Goal: Task Accomplishment & Management: Complete application form

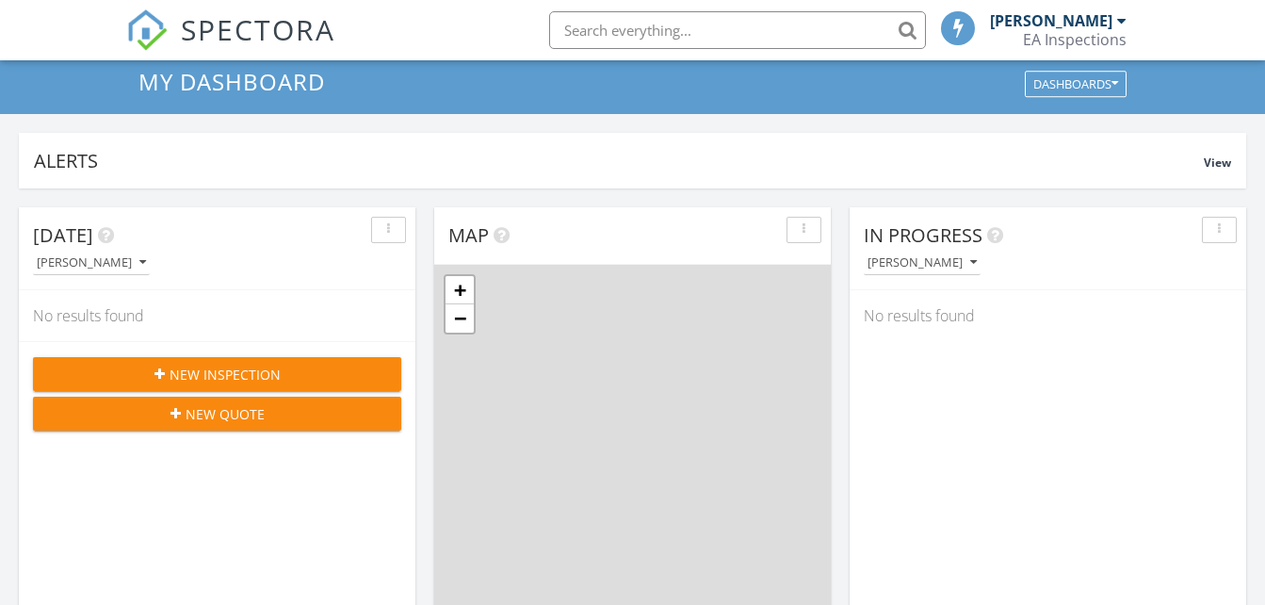
scroll to position [138, 0]
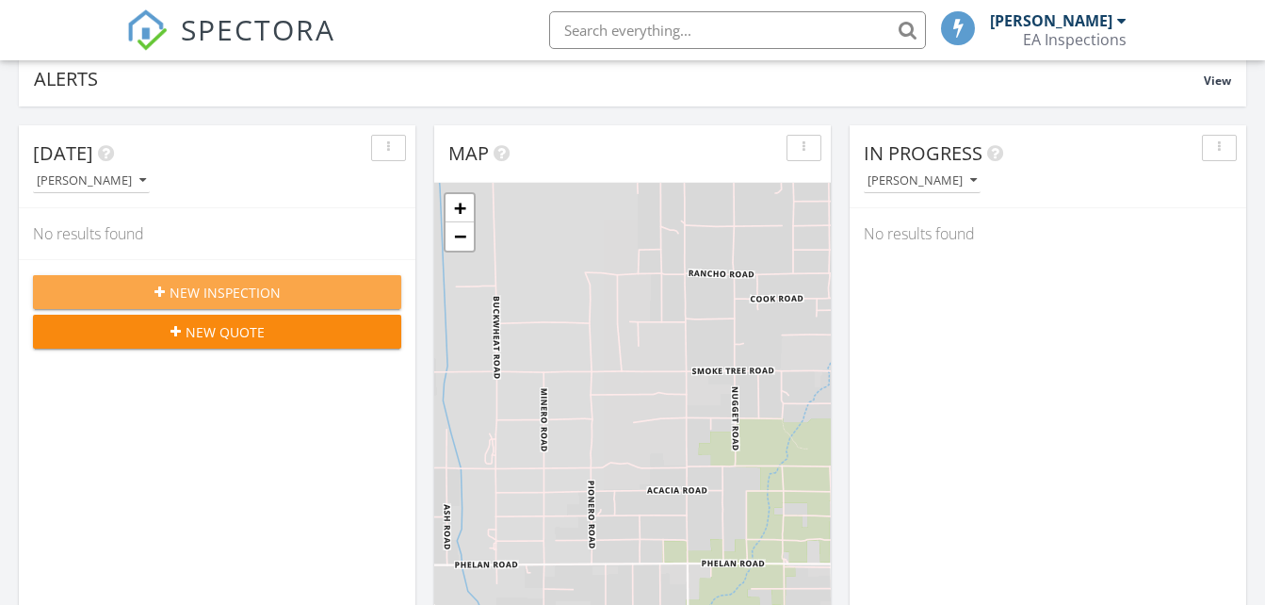
click at [222, 296] on span "New Inspection" at bounding box center [225, 293] width 111 height 20
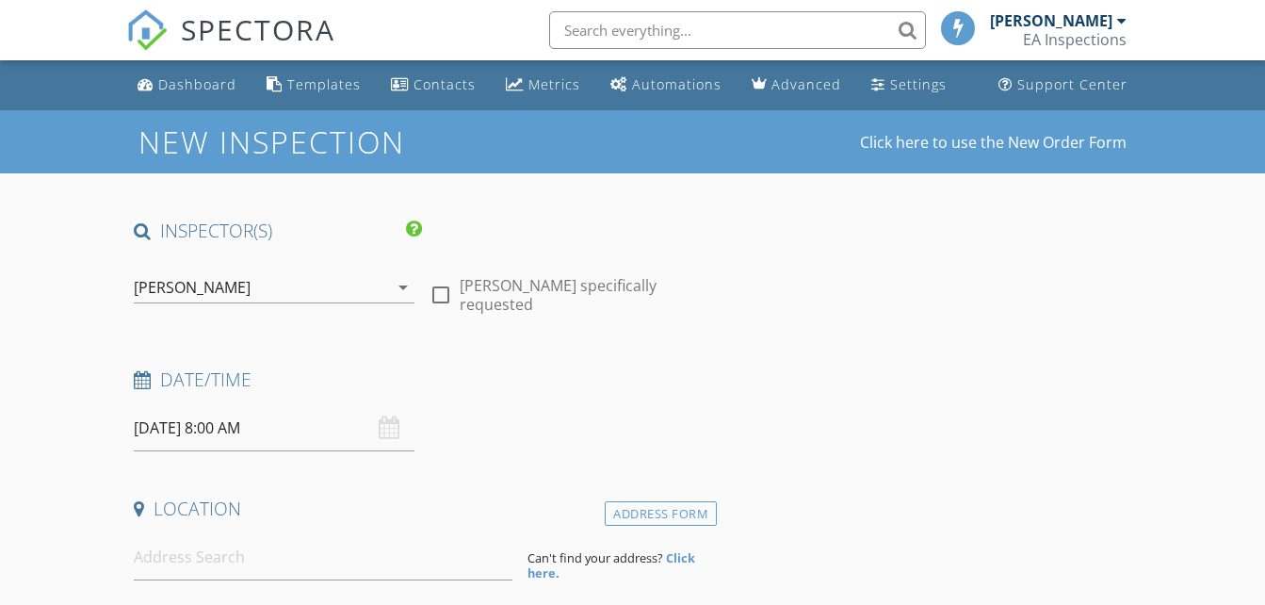
click at [448, 279] on div at bounding box center [441, 295] width 32 height 32
checkbox input "true"
click at [389, 428] on div "09/29/2025 8:00 AM" at bounding box center [274, 428] width 280 height 46
click at [387, 428] on div "09/29/2025 8:00 AM" at bounding box center [274, 428] width 280 height 46
click at [218, 434] on input "09/29/2025 8:00 AM" at bounding box center [274, 428] width 280 height 46
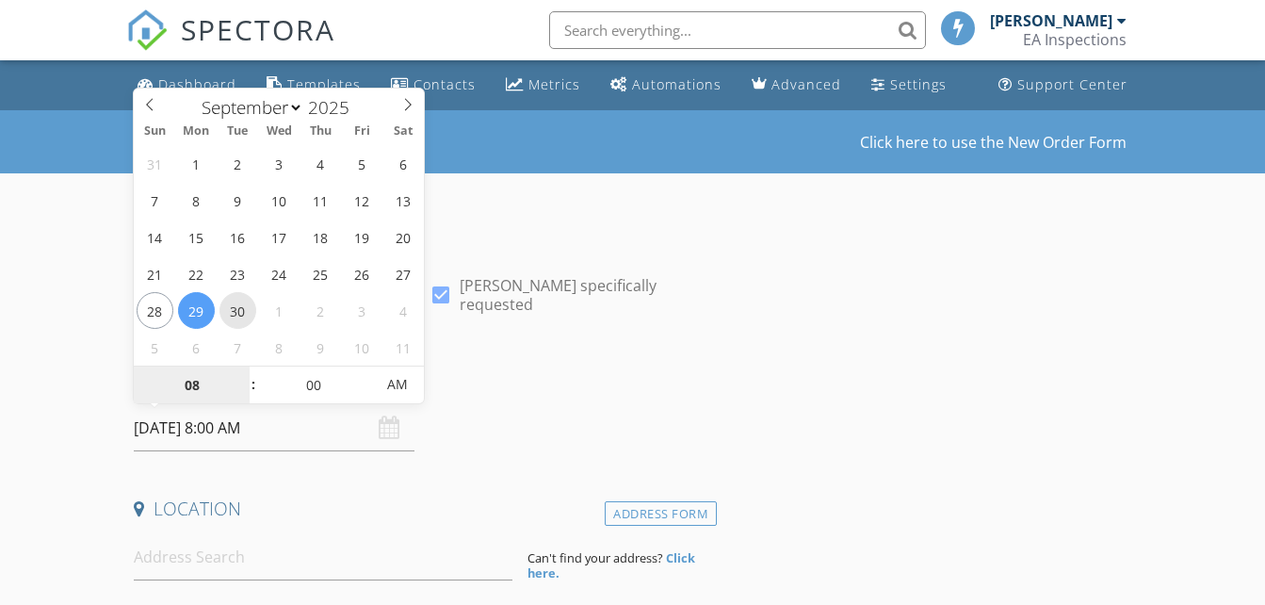
type input "09/30/2025 8:00 AM"
type input "09"
type input "09/30/2025 9:00 AM"
click at [245, 375] on span at bounding box center [242, 375] width 13 height 19
type input "10"
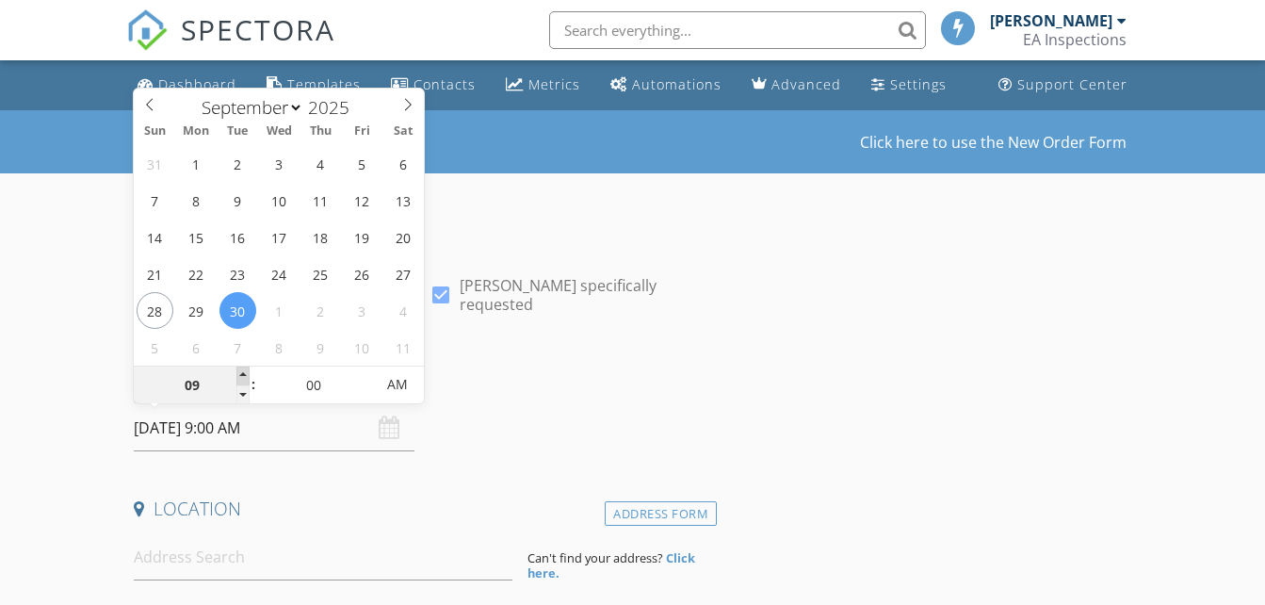
type input "09/30/2025 10:00 AM"
click at [245, 375] on span at bounding box center [242, 375] width 13 height 19
type input "11"
type input "09/30/2025 11:00 AM"
click at [245, 375] on span at bounding box center [242, 375] width 13 height 19
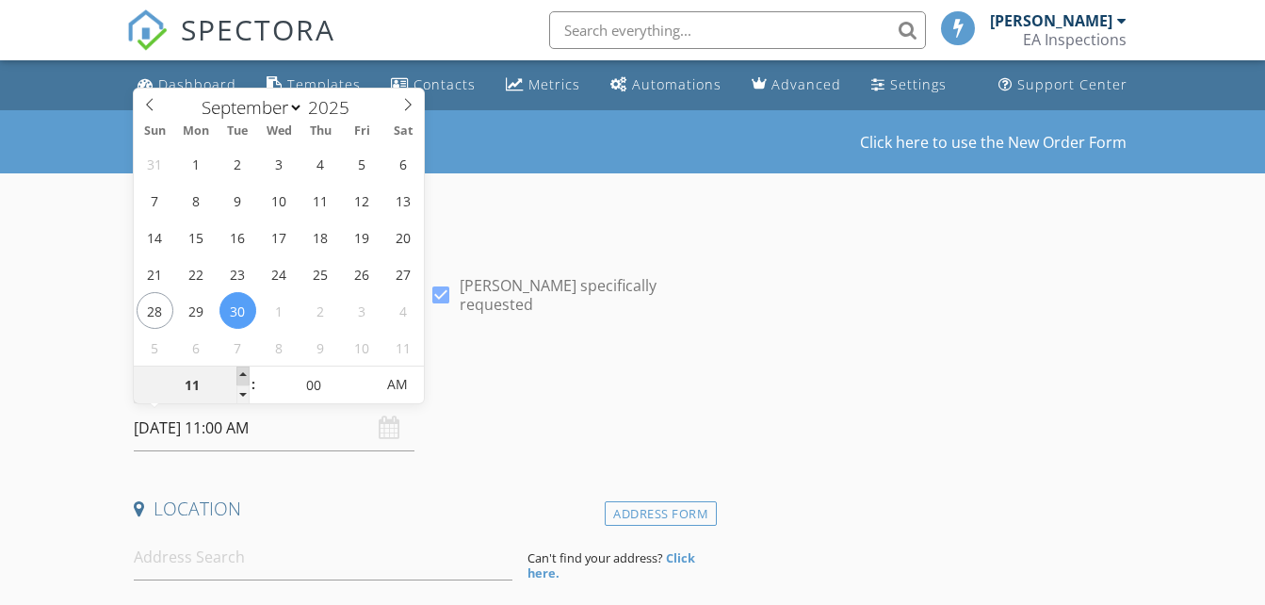
type input "12"
type input "09/30/2025 12:00 PM"
click at [245, 375] on span at bounding box center [242, 375] width 13 height 19
click at [490, 399] on div "Date/Time" at bounding box center [421, 386] width 591 height 38
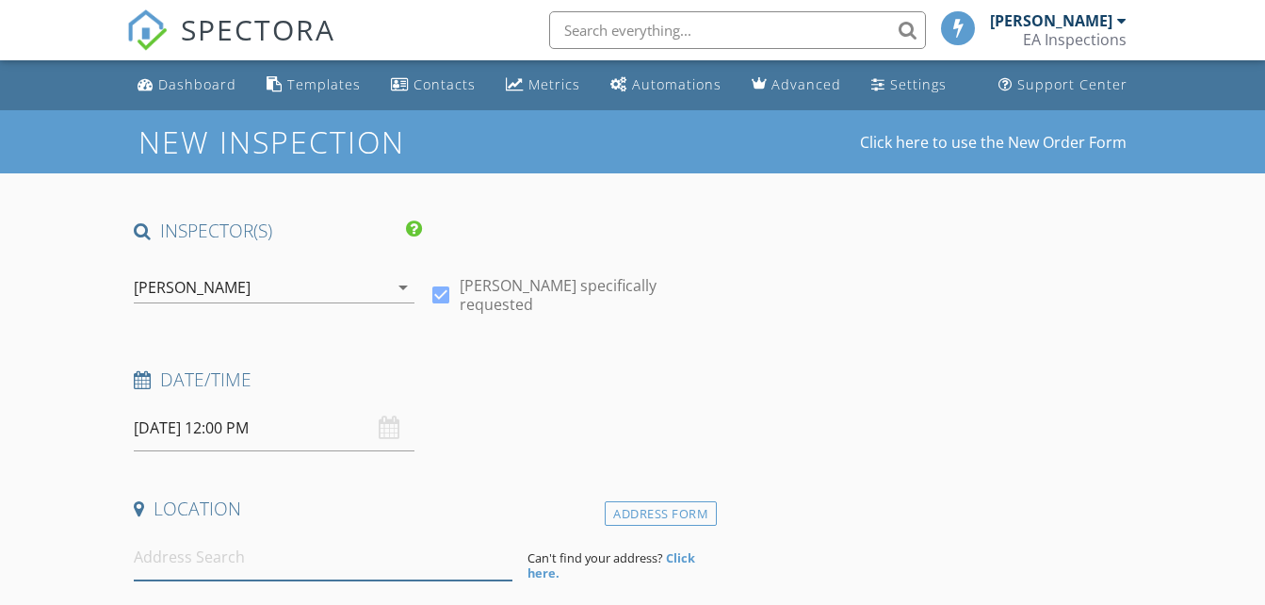
click at [248, 565] on input at bounding box center [323, 557] width 379 height 46
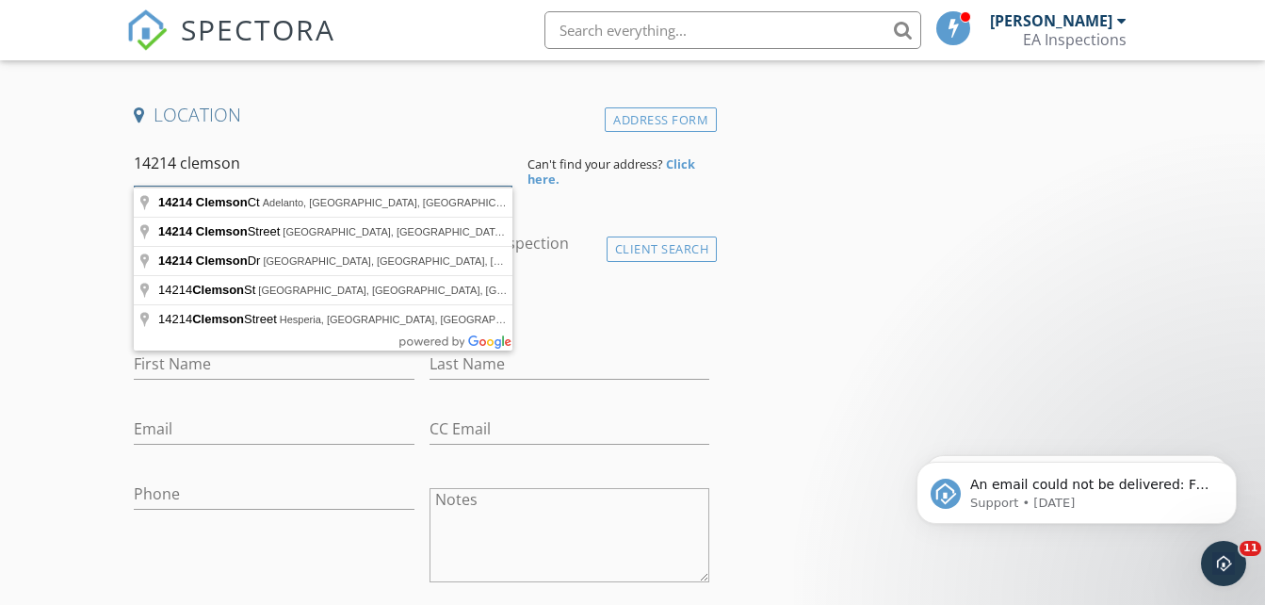
scroll to position [395, 0]
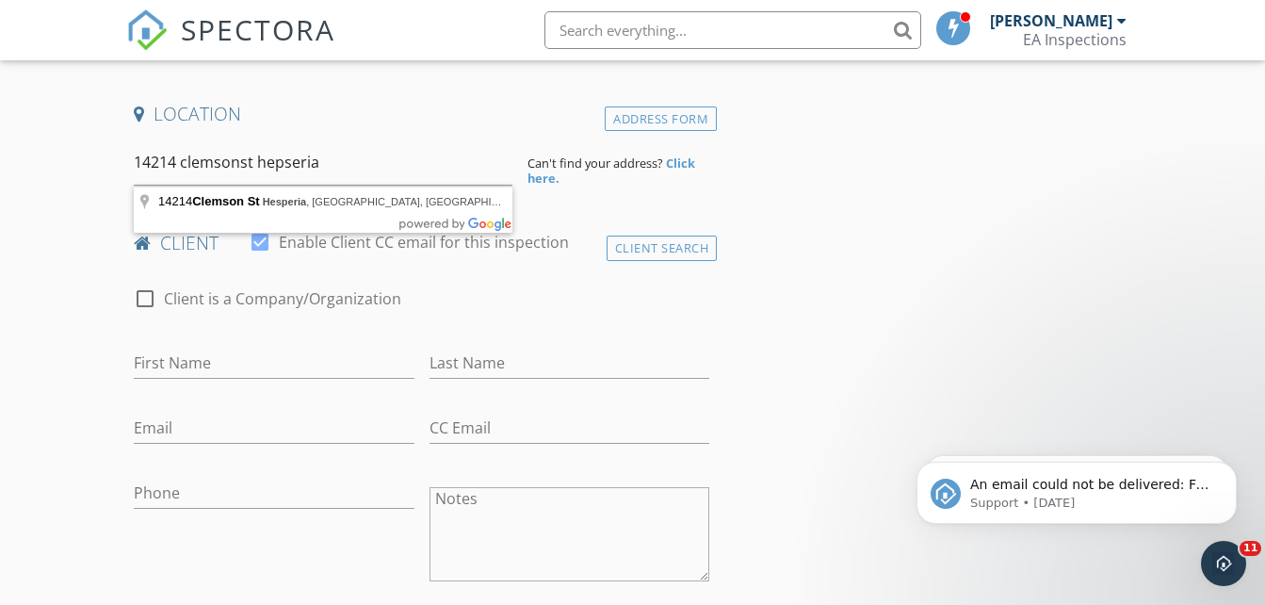
type input "14214 Clemson St, Hesperia, CA, USA"
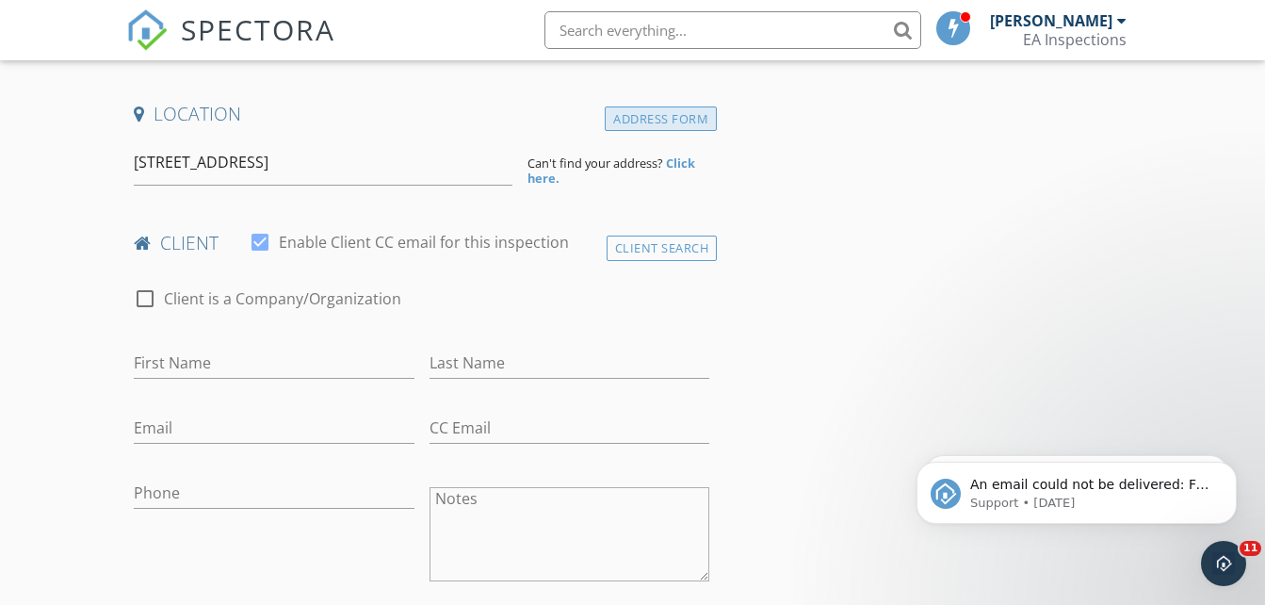
click at [641, 128] on div "Address Form" at bounding box center [661, 118] width 112 height 25
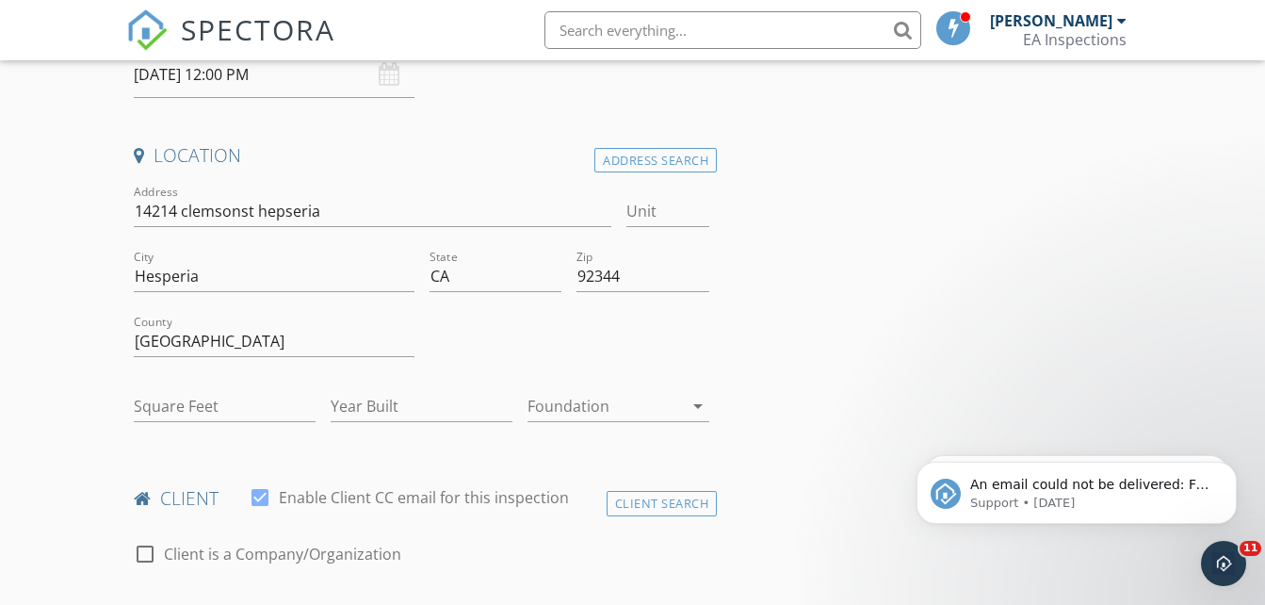
scroll to position [354, 0]
click at [173, 412] on input "Square Feet" at bounding box center [225, 405] width 182 height 31
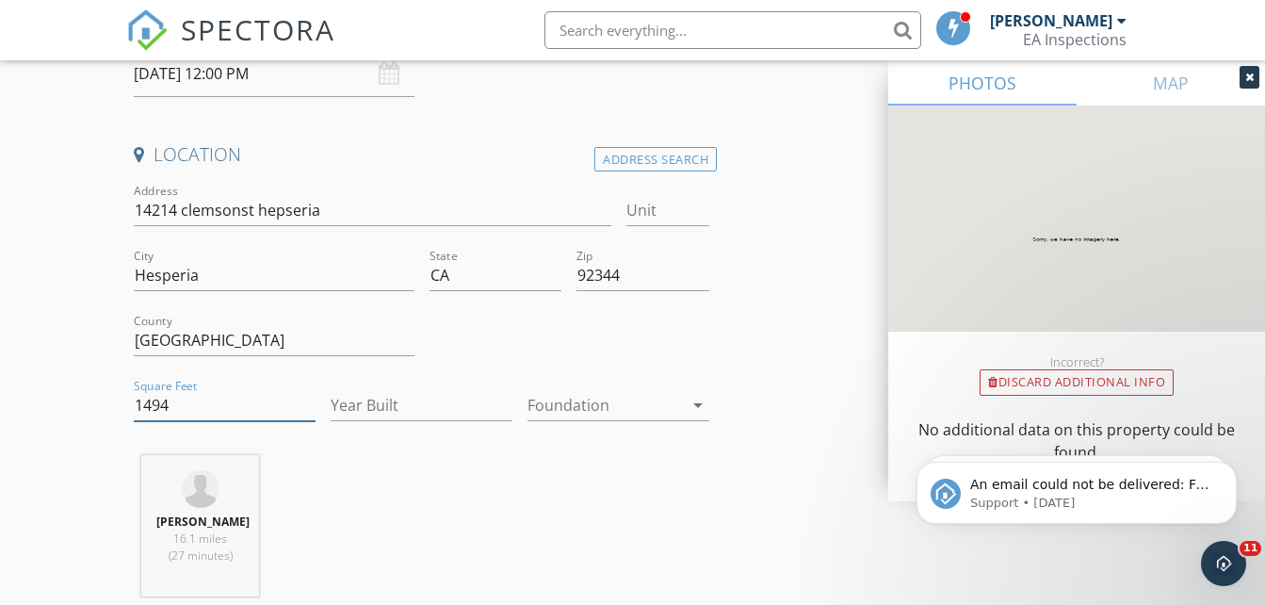
type input "1494"
click at [441, 413] on input "Year Built" at bounding box center [422, 405] width 182 height 31
type input "2025"
click at [588, 411] on div at bounding box center [605, 405] width 155 height 30
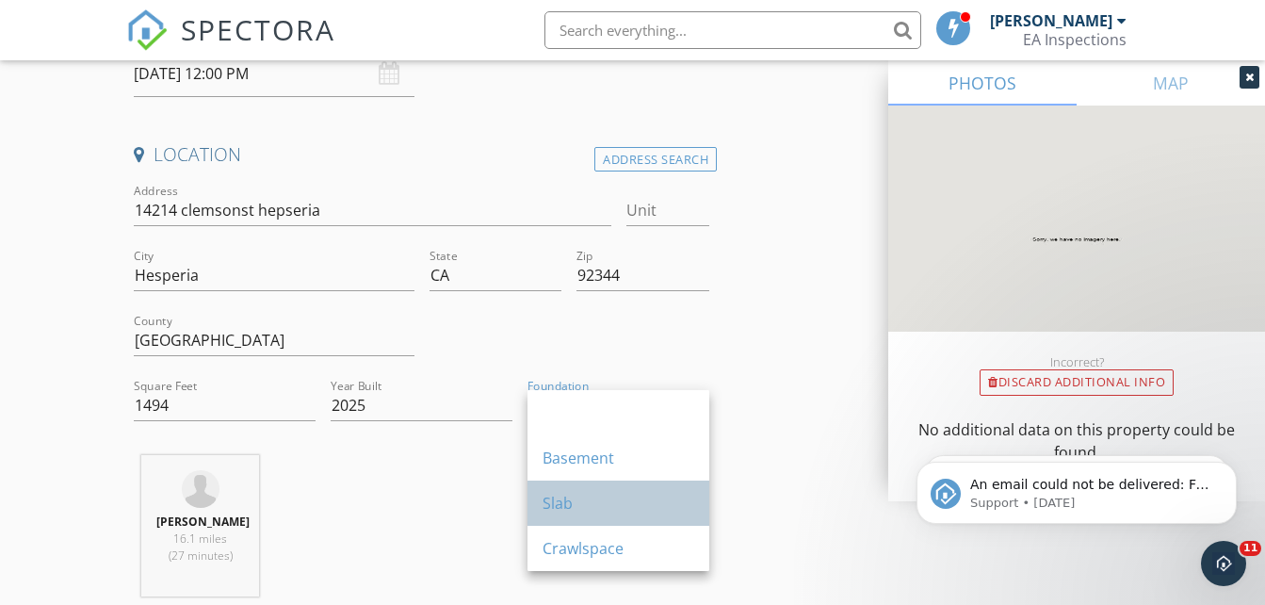
click at [568, 511] on div "Slab" at bounding box center [619, 503] width 152 height 23
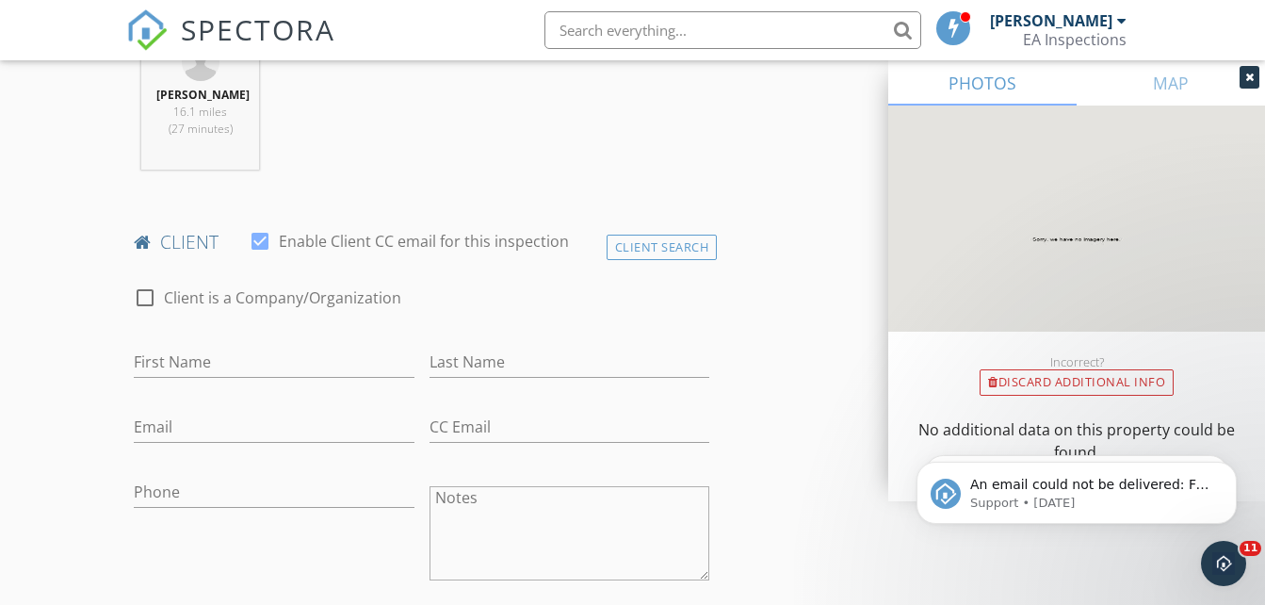
scroll to position [804, 0]
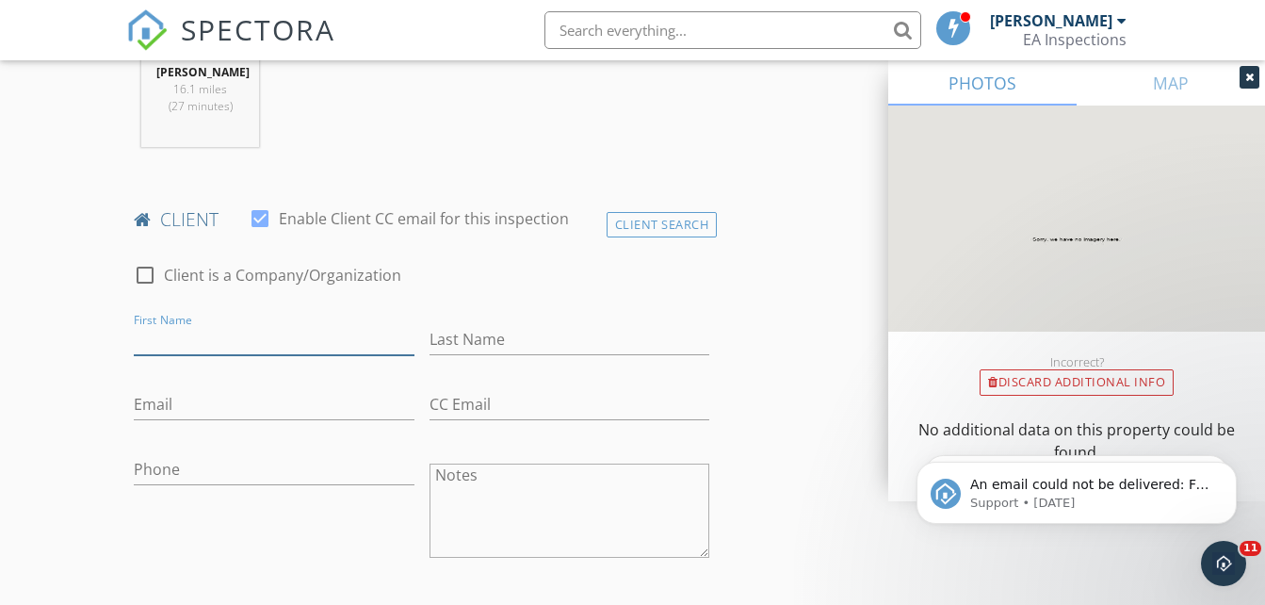
click at [199, 327] on input "First Name" at bounding box center [274, 339] width 280 height 31
type input "Rosa & Joel"
click at [450, 323] on div "Last Name" at bounding box center [570, 343] width 280 height 61
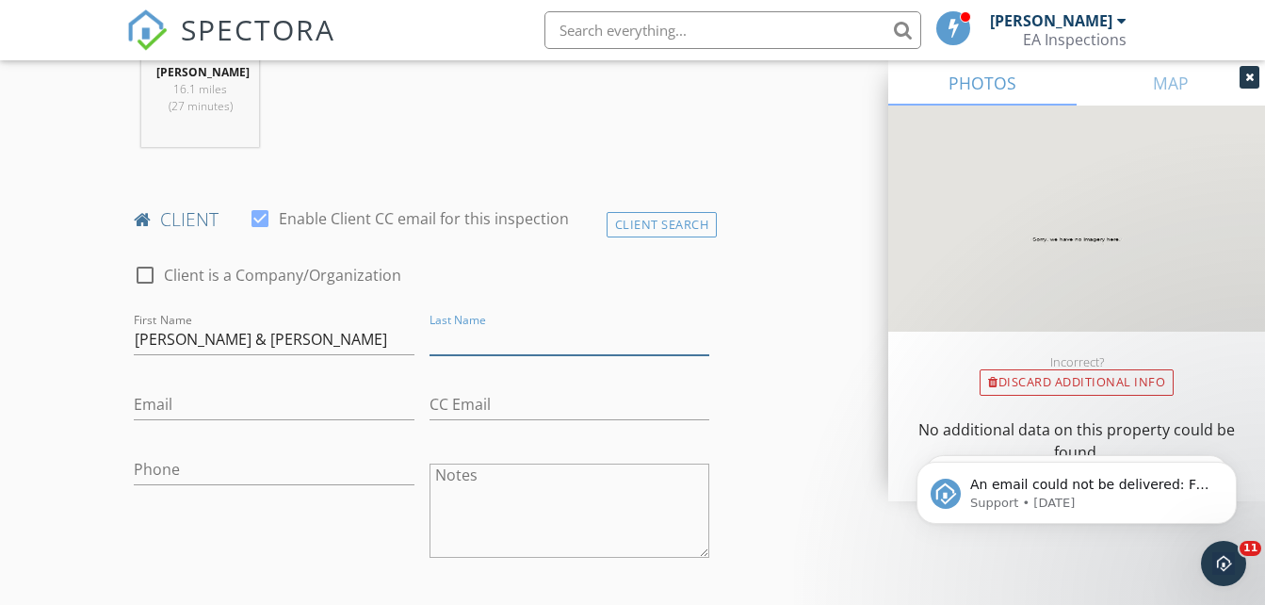
click at [450, 324] on input "Last Name" at bounding box center [570, 339] width 280 height 31
type input "Najera"
click at [219, 414] on div "Email" at bounding box center [274, 414] width 280 height 50
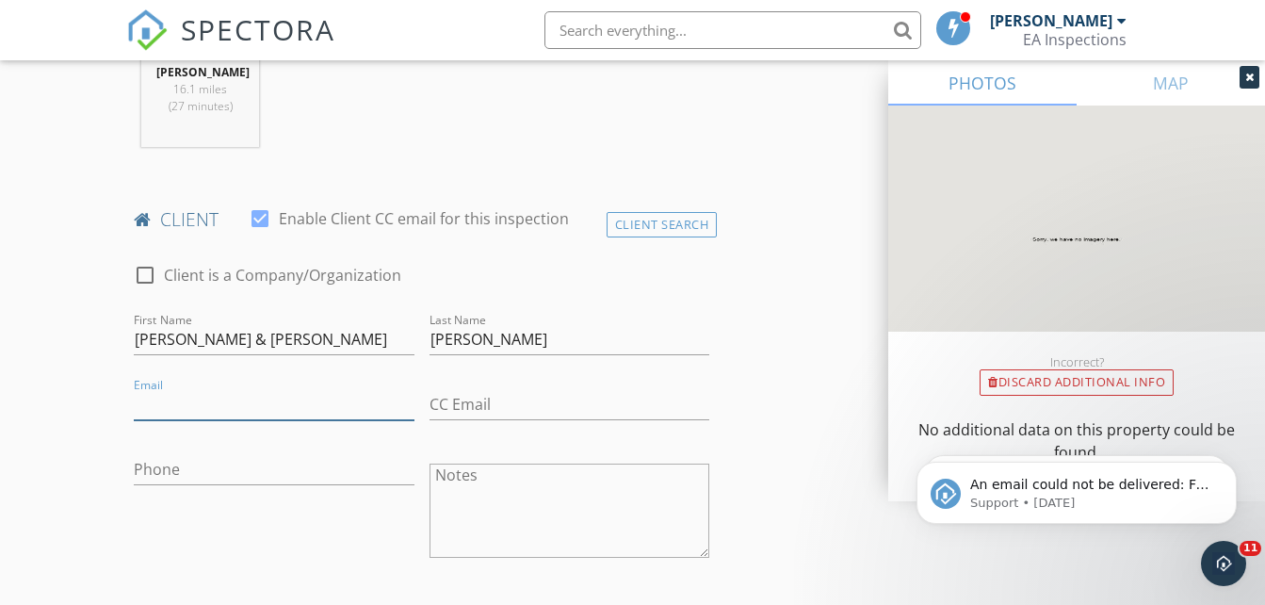
click at [219, 414] on input "Email" at bounding box center [274, 404] width 280 height 31
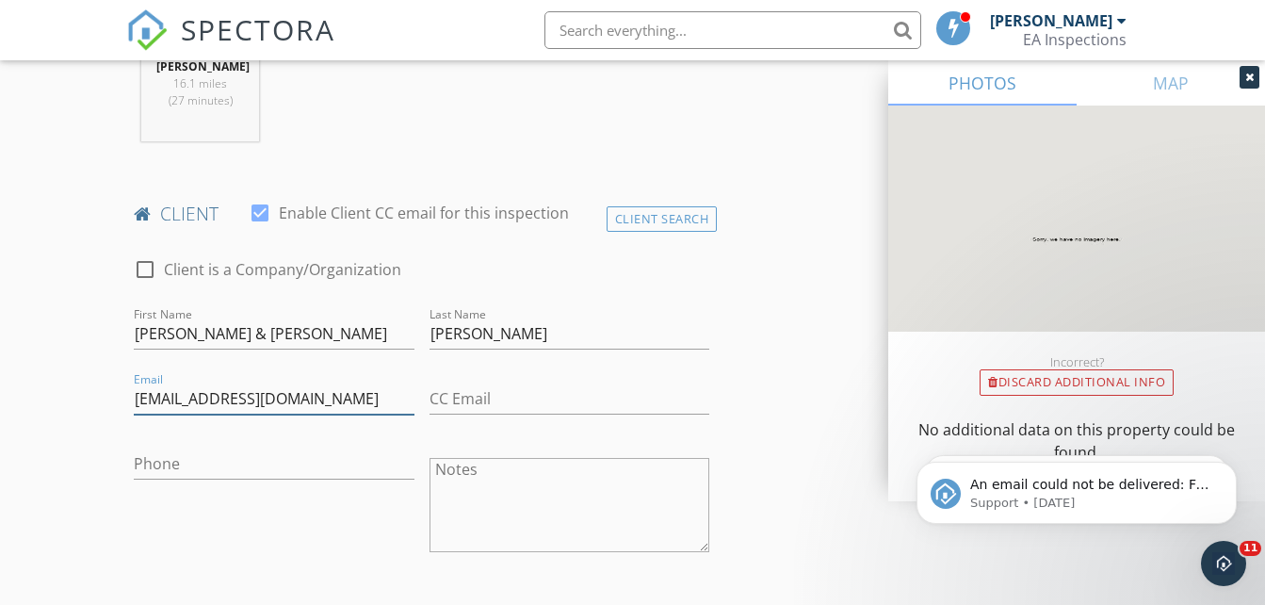
scroll to position [948, 0]
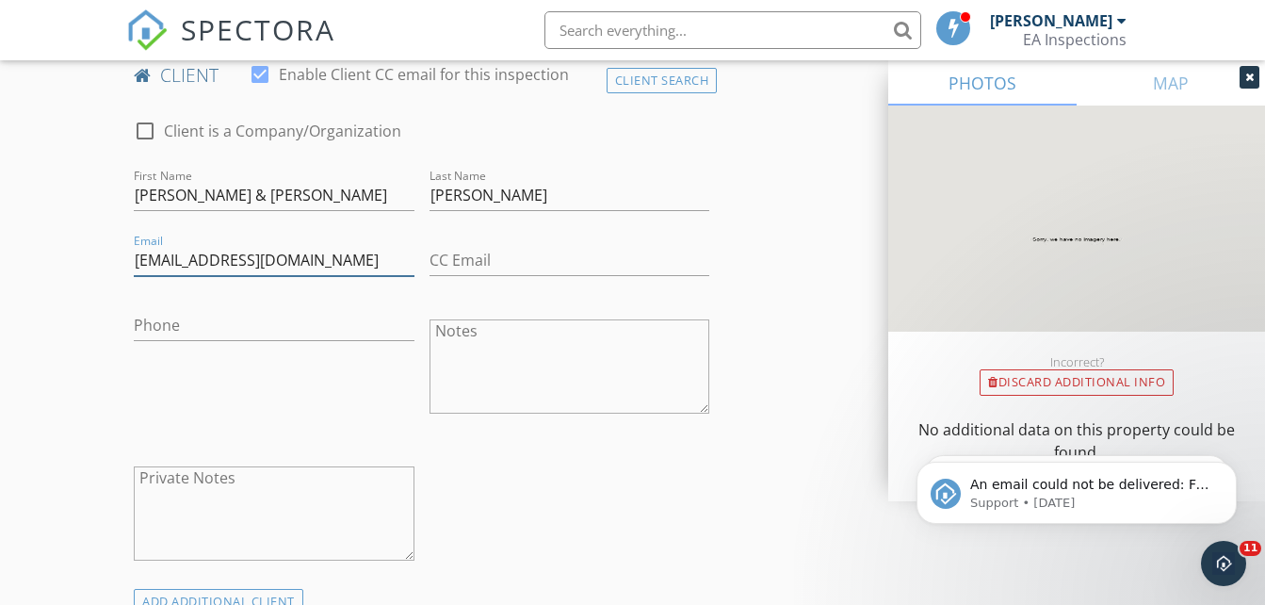
type input "najera500@gmail.com"
click at [218, 391] on div "Phone" at bounding box center [273, 368] width 295 height 147
click at [214, 334] on input "Phone" at bounding box center [274, 325] width 280 height 31
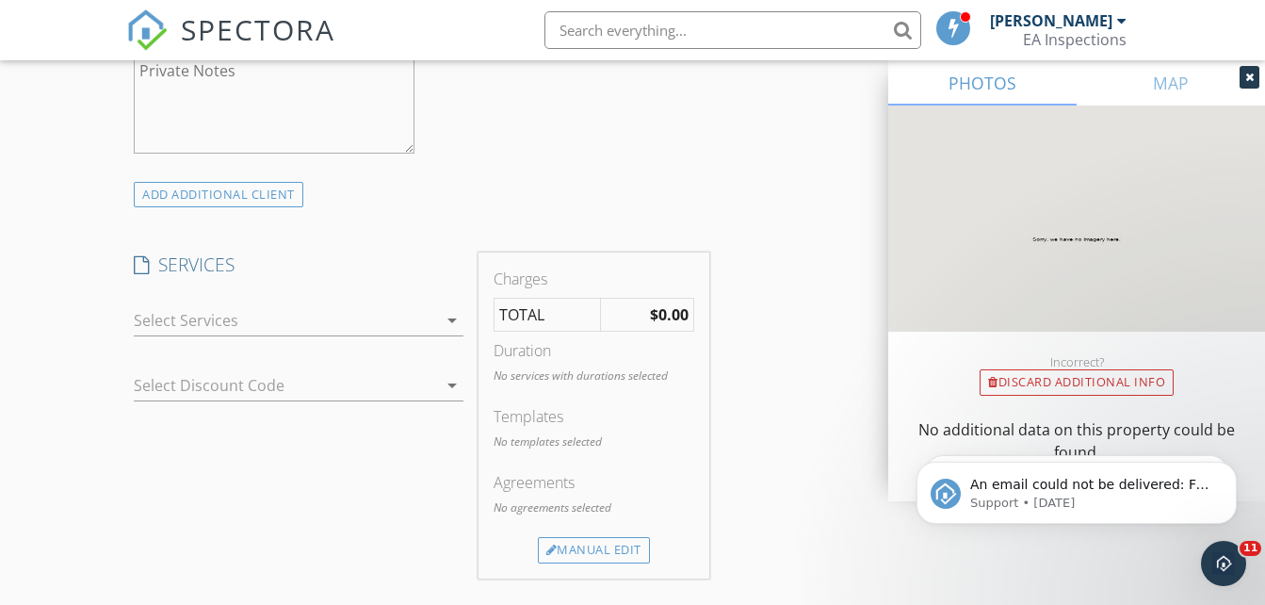
scroll to position [1399, 0]
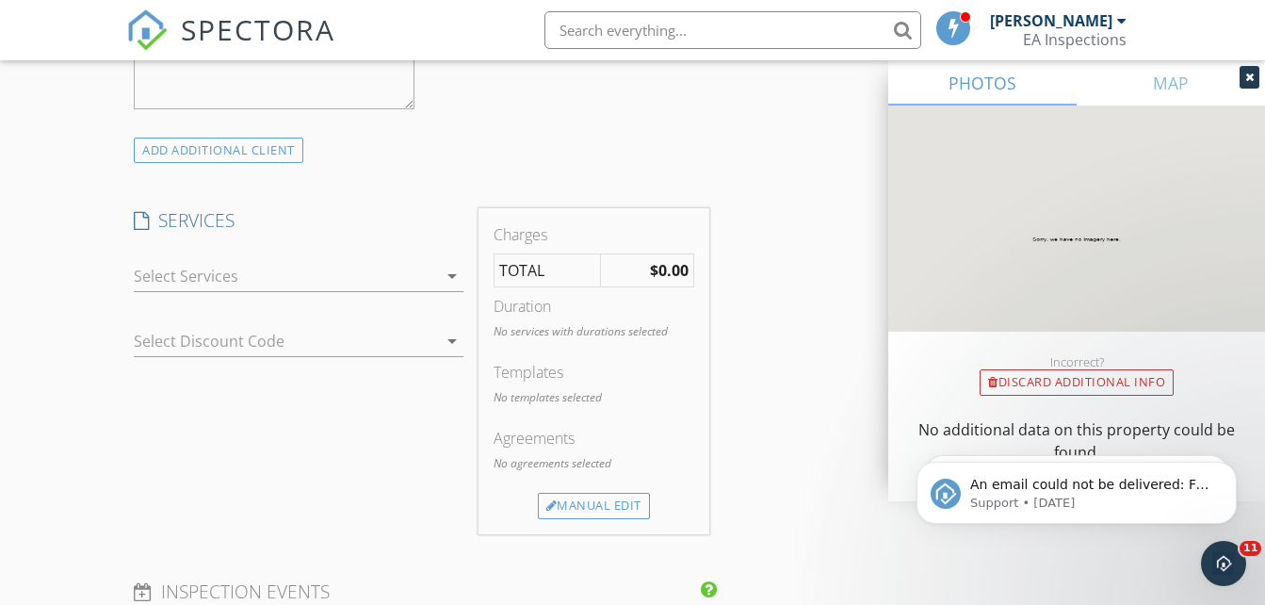
type input "951-425-2479"
click at [279, 290] on div at bounding box center [285, 276] width 303 height 30
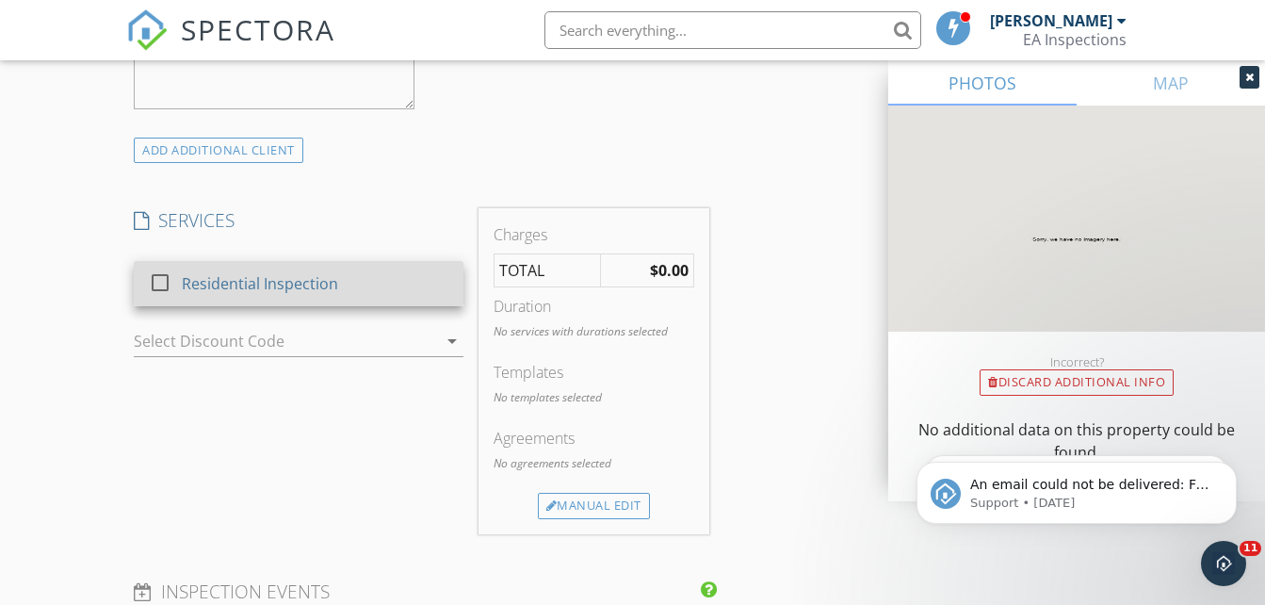
click at [162, 295] on div at bounding box center [164, 299] width 30 height 11
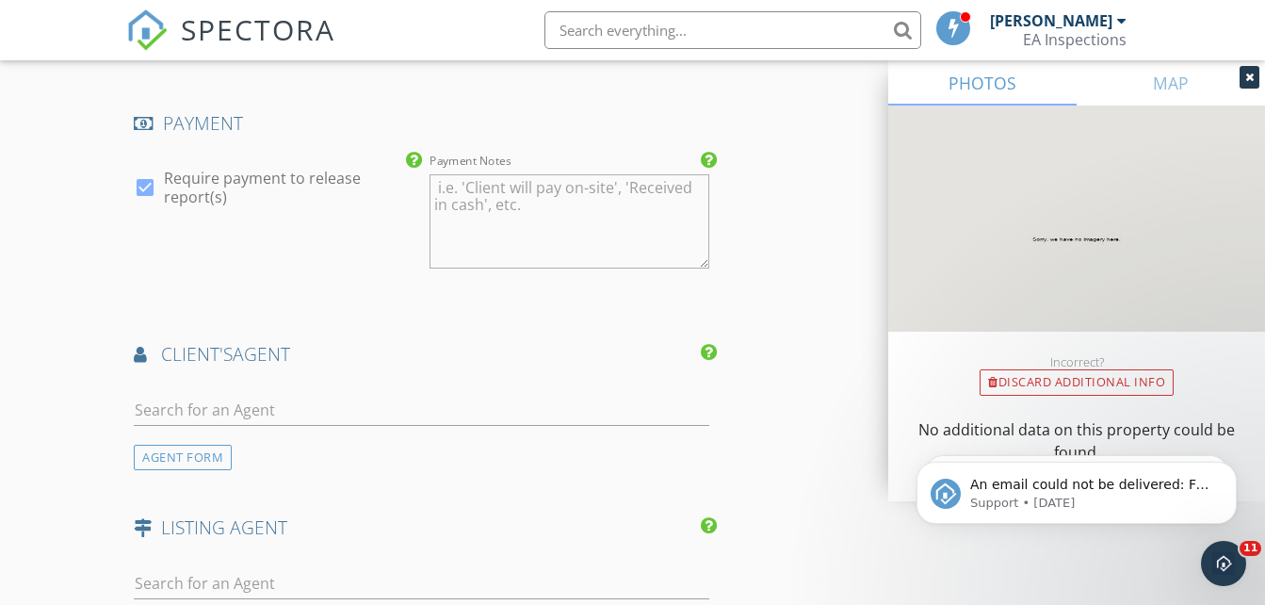
scroll to position [2040, 0]
click at [201, 453] on div "AGENT FORM" at bounding box center [183, 456] width 98 height 25
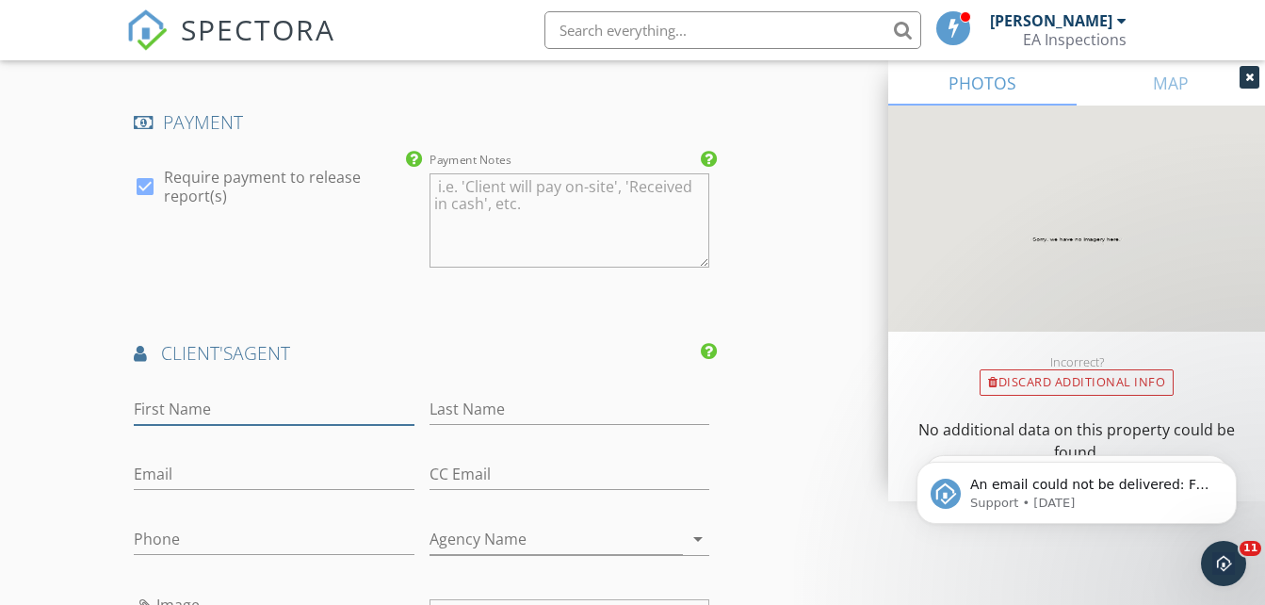
click at [221, 408] on input "First Name" at bounding box center [274, 409] width 280 height 31
type input "Moguel"
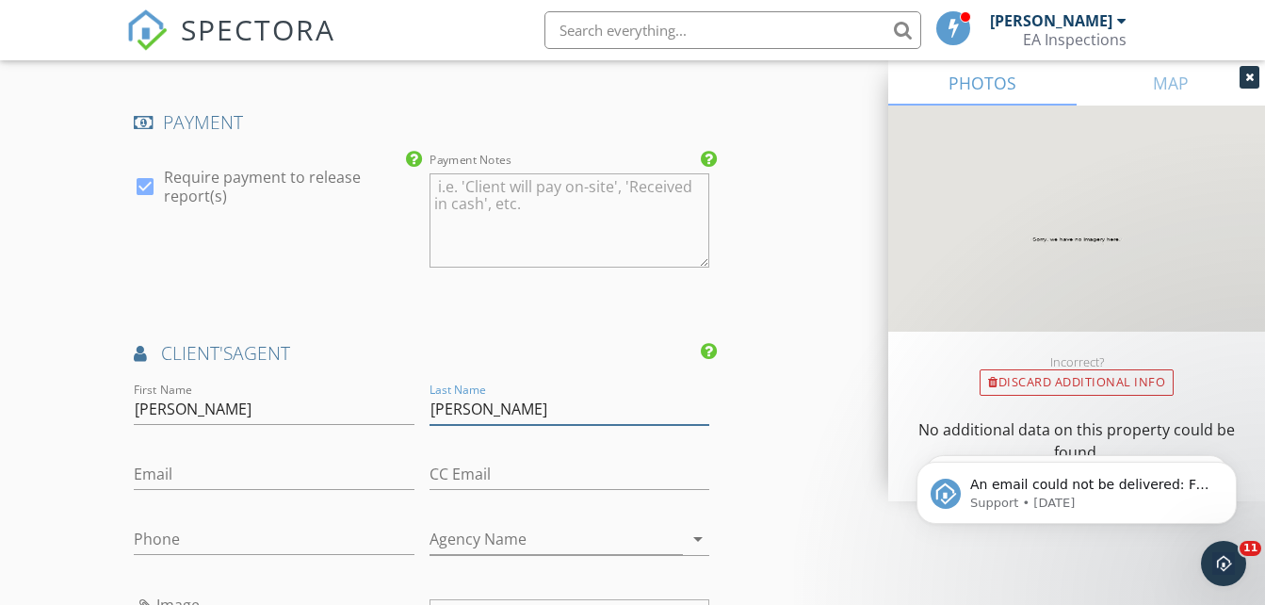
type input "Reyes"
click at [190, 488] on input "Email" at bounding box center [274, 474] width 280 height 31
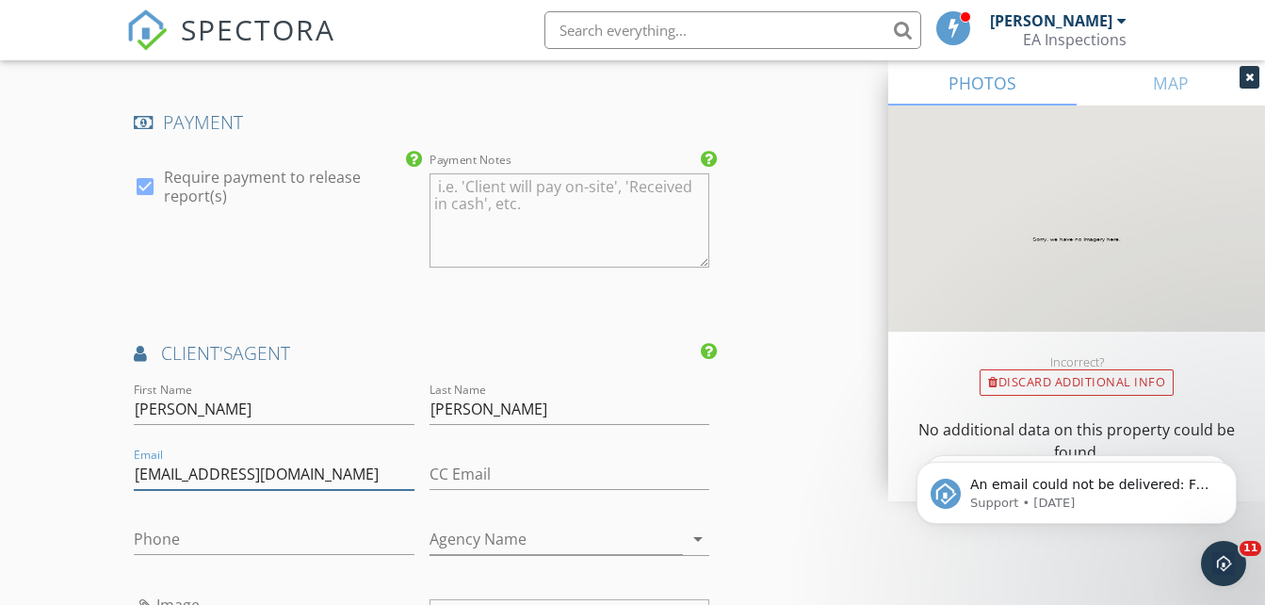
type input "miguelreyesrealestate@gmail.com"
click at [155, 413] on input "Moguel" at bounding box center [274, 409] width 280 height 31
type input "Miguel"
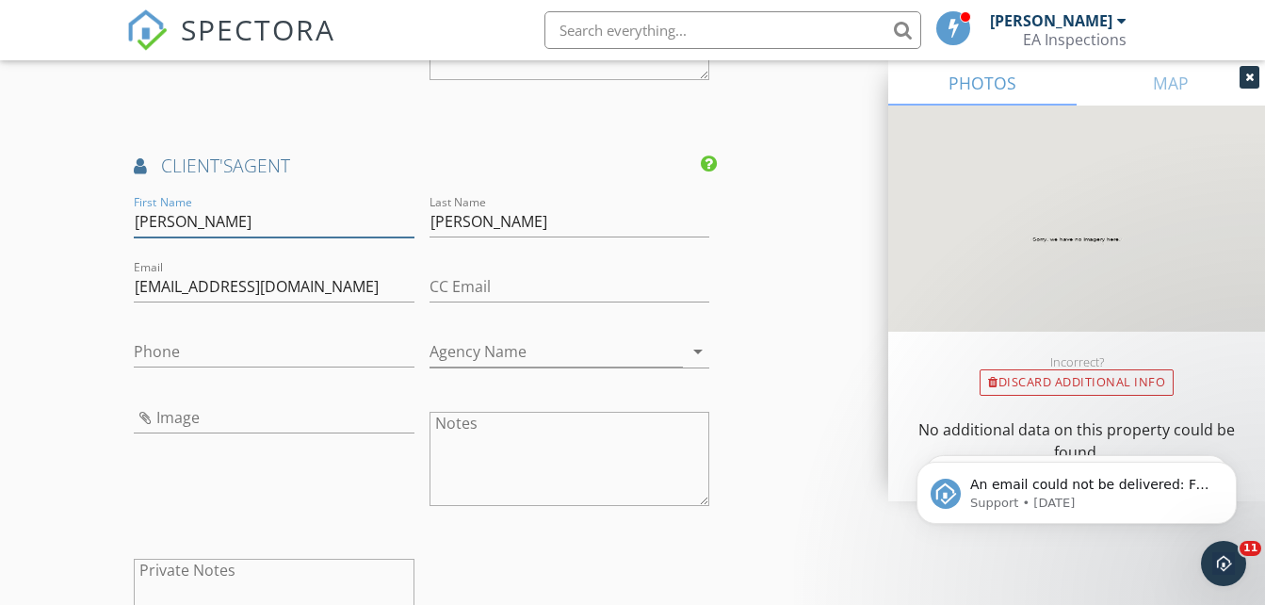
scroll to position [2272, 0]
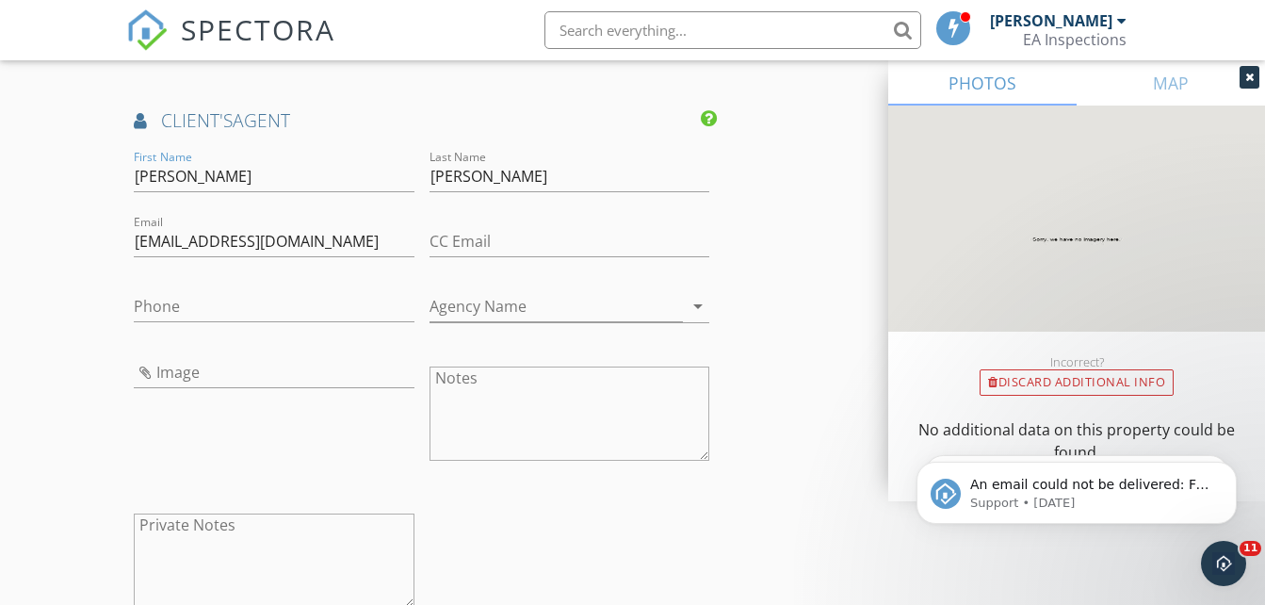
click at [238, 324] on div "Phone" at bounding box center [274, 316] width 280 height 50
click at [230, 311] on input "Phone" at bounding box center [274, 306] width 280 height 31
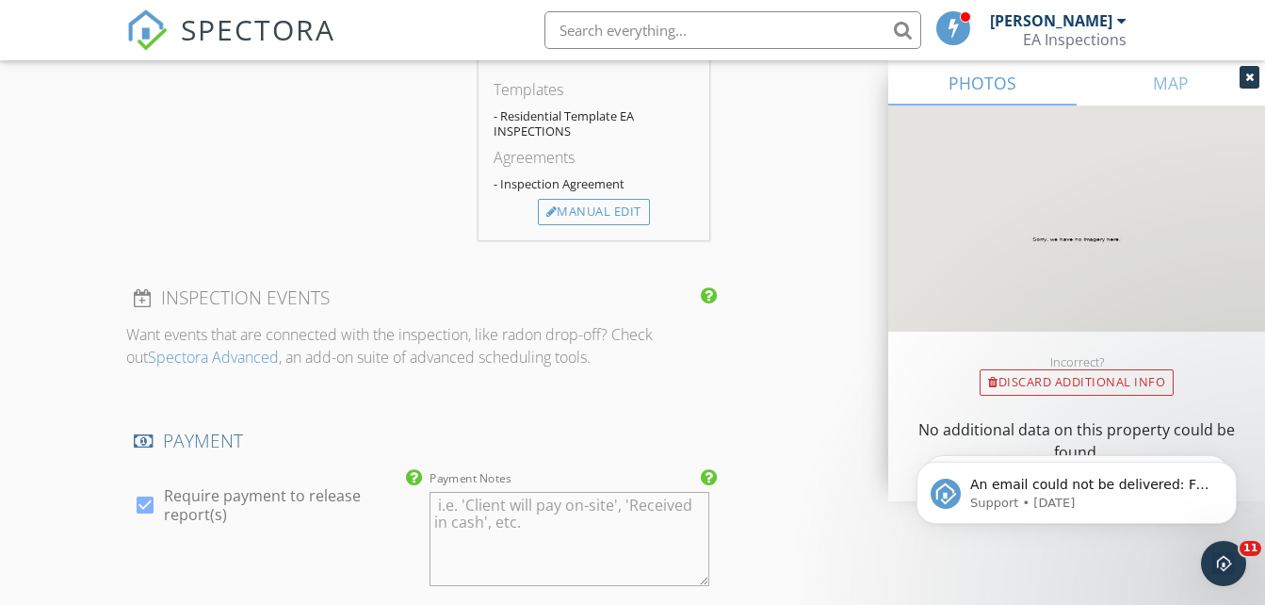
scroll to position [3202, 0]
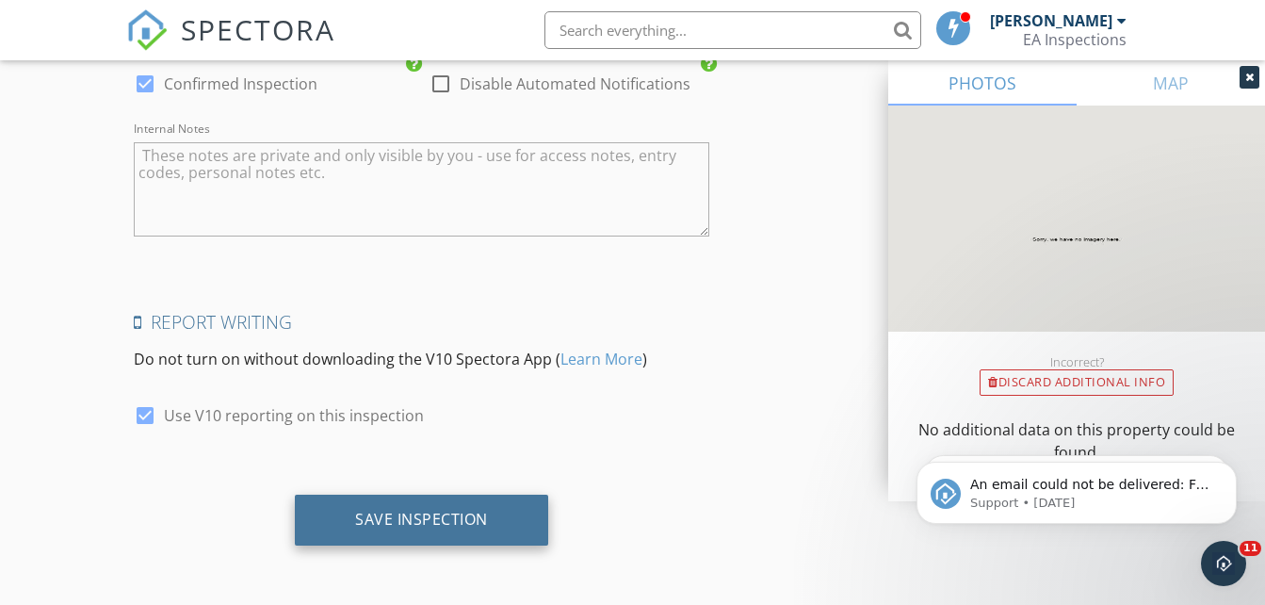
type input "562-846-2567"
click at [432, 518] on div "Save Inspection" at bounding box center [421, 519] width 133 height 19
